Goal: Task Accomplishment & Management: Manage account settings

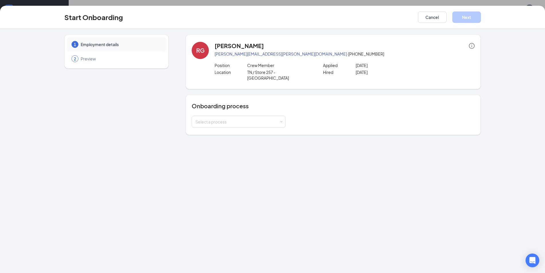
click at [195, 3] on div "Start Onboarding Cancel Next 1 Employment details 2 Preview RG [PERSON_NAME] [P…" at bounding box center [272, 136] width 545 height 273
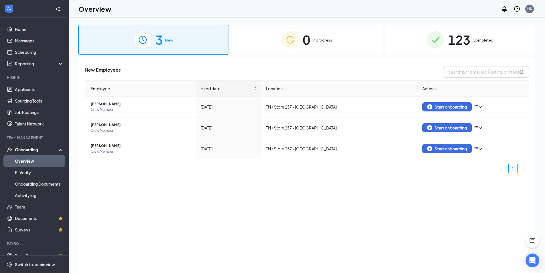
click at [190, 42] on div "3 New" at bounding box center [153, 40] width 150 height 30
click at [29, 90] on link "Applicants" at bounding box center [39, 89] width 49 height 11
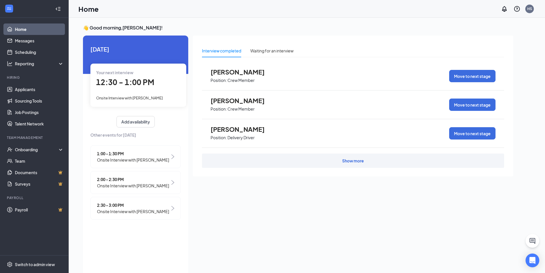
click at [155, 214] on span "Onsite Interview with Jonathon Delp" at bounding box center [133, 211] width 72 height 6
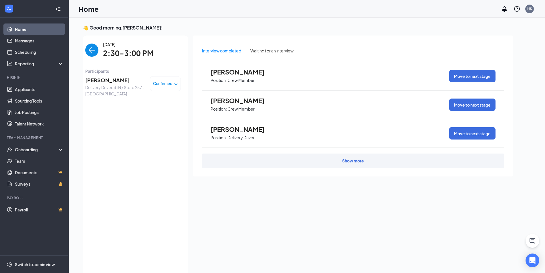
scroll to position [2, 0]
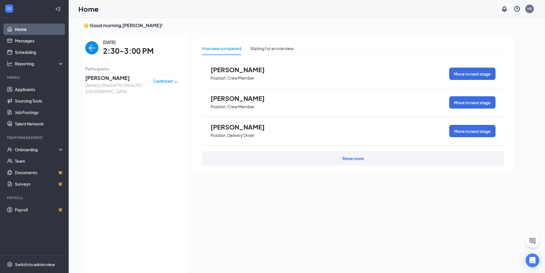
click at [162, 84] on span "Confirmed" at bounding box center [162, 81] width 19 height 6
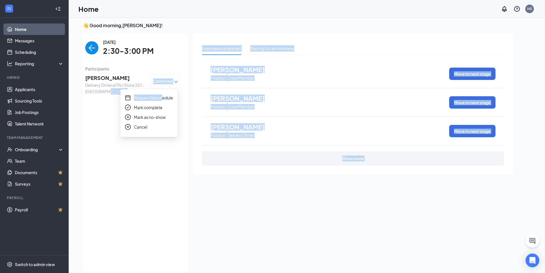
drag, startPoint x: 161, startPoint y: 97, endPoint x: 168, endPoint y: 187, distance: 90.0
click at [168, 189] on body "Home Messages Scheduling Reporting Hiring Applicants Sourcing Tools Job Posting…" at bounding box center [272, 134] width 545 height 273
click at [167, 82] on span "Confirmed" at bounding box center [162, 81] width 19 height 6
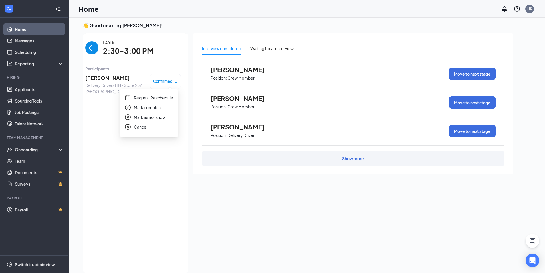
click at [165, 96] on span "Request Reschedule" at bounding box center [153, 97] width 39 height 6
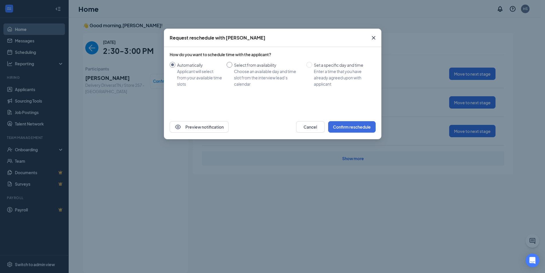
click at [233, 65] on span "Select from availability Choose an available day and time slot from the intervi…" at bounding box center [268, 74] width 72 height 25
click at [232, 65] on input "Select from availability Choose an available day and time slot from the intervi…" at bounding box center [230, 65] width 6 height 6
radio input "true"
radio input "false"
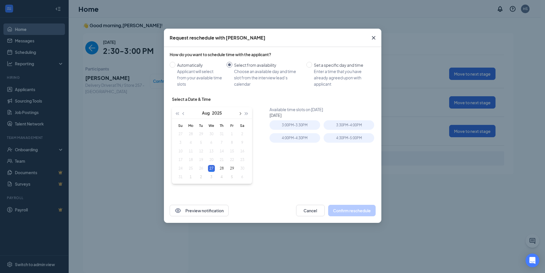
click at [242, 113] on button "button" at bounding box center [240, 112] width 6 height 11
click at [202, 142] on div "9" at bounding box center [201, 142] width 7 height 7
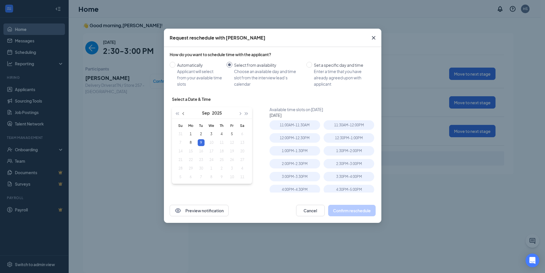
type input "Sep 9, 2025"
click at [305, 174] on div "3:00PM - 3:30PM" at bounding box center [294, 176] width 51 height 9
click at [356, 209] on button "Confirm reschedule" at bounding box center [351, 210] width 47 height 11
